Goal: Information Seeking & Learning: Find specific fact

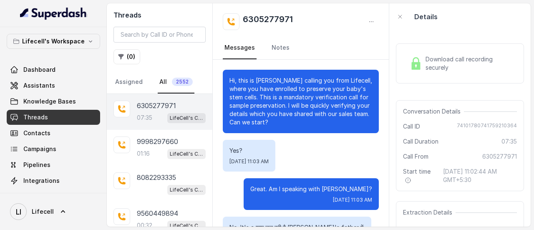
scroll to position [2844, 0]
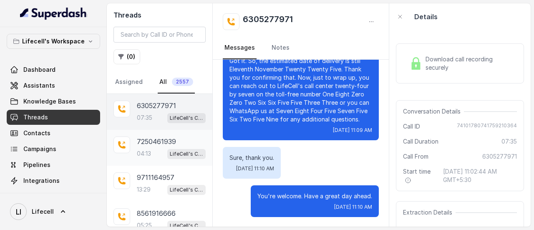
click at [164, 143] on p "7250461939" at bounding box center [156, 141] width 39 height 10
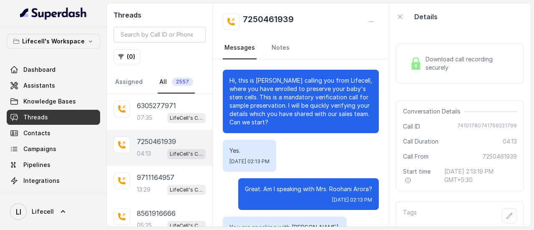
scroll to position [1602, 0]
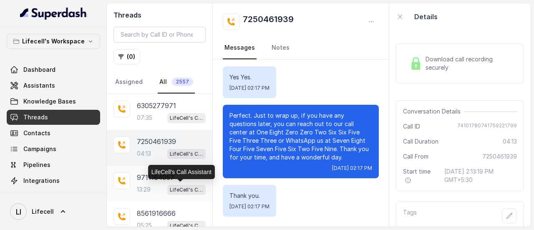
click at [170, 187] on p "LifeCell's Call Assistant" at bounding box center [186, 190] width 33 height 8
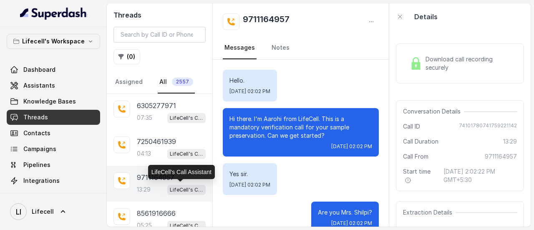
scroll to position [5663, 0]
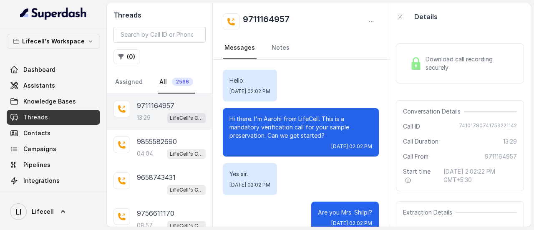
click at [437, 68] on span "Download call recording securely" at bounding box center [470, 63] width 88 height 17
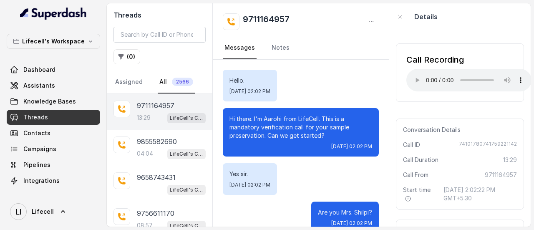
scroll to position [146, 0]
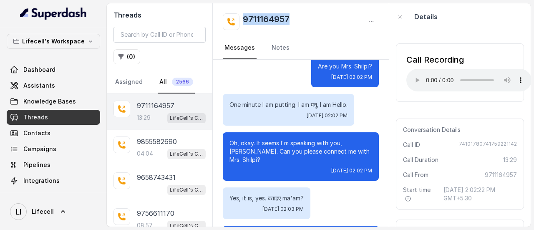
drag, startPoint x: 305, startPoint y: 20, endPoint x: 245, endPoint y: 23, distance: 60.2
click at [245, 23] on div "9711164957" at bounding box center [301, 21] width 156 height 17
copy h2 "9711164957"
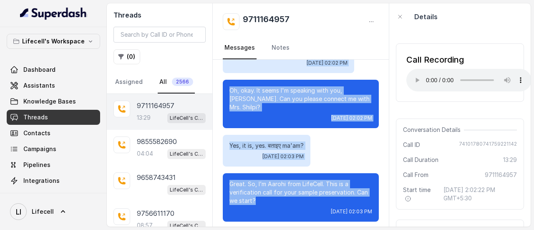
scroll to position [196, 0]
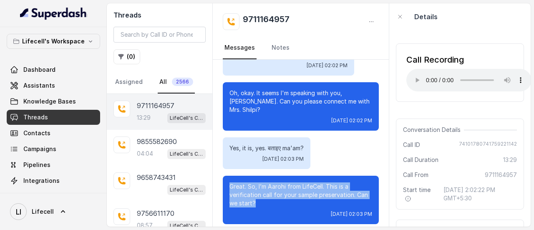
drag, startPoint x: 275, startPoint y: 113, endPoint x: 229, endPoint y: 174, distance: 76.6
click at [229, 176] on div "Great. So, I’m Aarohi from LifeCell. This is a verification call for your sampl…" at bounding box center [301, 200] width 156 height 48
copy p "Great. So, I’m Aarohi from LifeCell. This is a verification call for your sampl…"
click at [313, 182] on p "Great. So, I’m Aarohi from LifeCell. This is a verification call for your sampl…" at bounding box center [300, 194] width 143 height 25
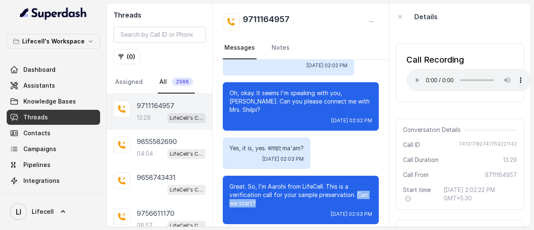
drag, startPoint x: 270, startPoint y: 194, endPoint x: 229, endPoint y: 194, distance: 40.9
click at [229, 194] on div "Great. So, I’m Aarohi from LifeCell. This is a verification call for your sampl…" at bounding box center [301, 200] width 156 height 48
copy p "Can we start?"
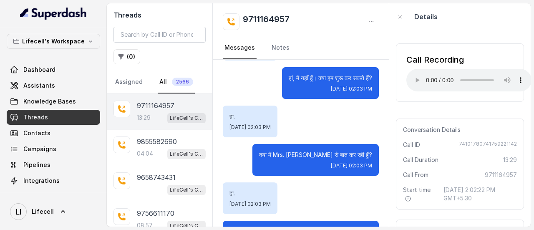
scroll to position [530, 0]
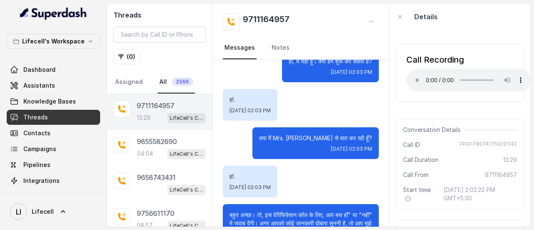
click at [298, 134] on p "क्या मैं Mrs. Shilpi से बात कर रही हूँ?" at bounding box center [315, 138] width 113 height 8
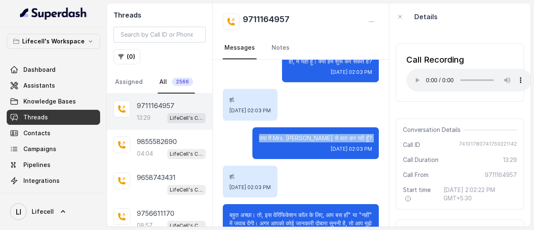
click at [298, 134] on p "क्या मैं Mrs. Shilpi से बात कर रही हूँ?" at bounding box center [315, 138] width 113 height 8
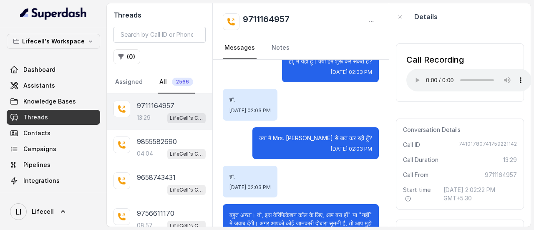
click at [336, 169] on div "हां. Tue, Sep 30, 2025, 02:03 PM" at bounding box center [301, 182] width 156 height 32
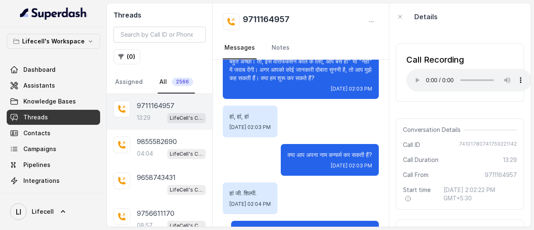
scroll to position [691, 0]
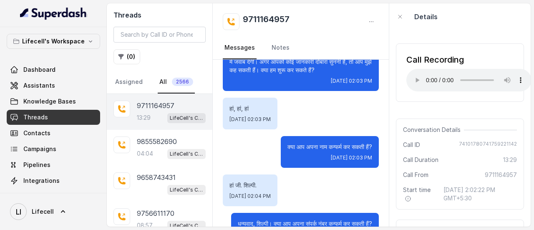
click at [295, 145] on p "क्या आप अपना नाम कन्फर्म कर सकती हैं?" at bounding box center [329, 147] width 85 height 8
copy p "क्या आप अपना नाम कन्फर्म कर सकती हैं?"
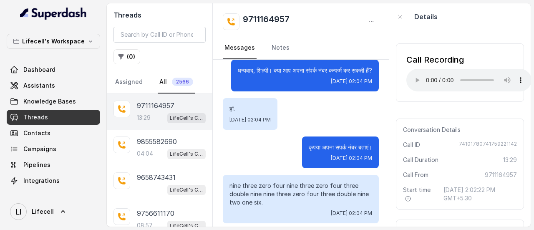
scroll to position [836, 0]
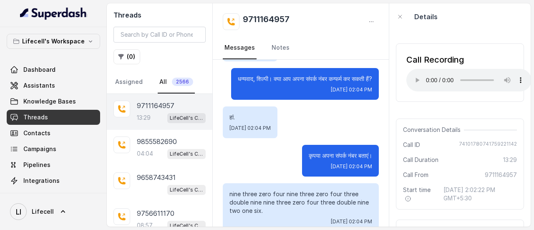
click at [325, 160] on p "कृपया अपना संपर्क नंबर बताएं।" at bounding box center [340, 155] width 63 height 8
copy p "कृपया अपना संपर्क नंबर बताएं।"
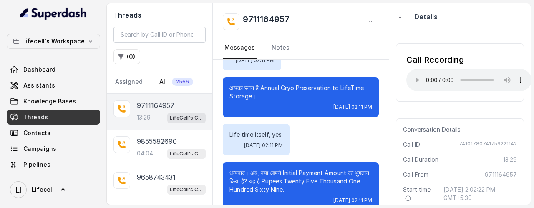
scroll to position [3817, 0]
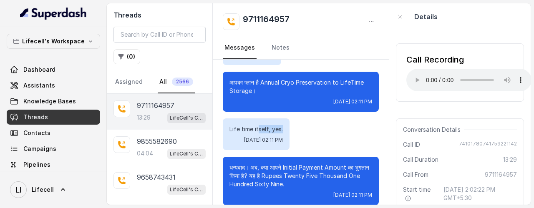
drag, startPoint x: 257, startPoint y: 179, endPoint x: 290, endPoint y: 177, distance: 33.4
click at [283, 134] on p "Life time itself, yes." at bounding box center [255, 129] width 53 height 8
drag, startPoint x: 228, startPoint y: 180, endPoint x: 284, endPoint y: 179, distance: 55.5
click at [284, 150] on div "Life time itself, yes. Tue, Sep 30, 2025, 02:11 PM" at bounding box center [256, 135] width 67 height 32
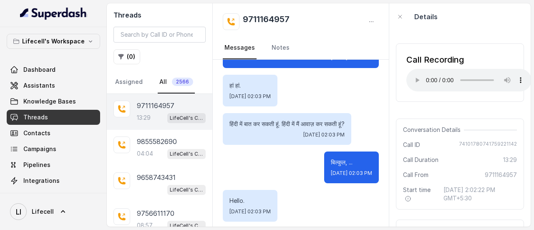
scroll to position [0, 0]
